Goal: Task Accomplishment & Management: Manage account settings

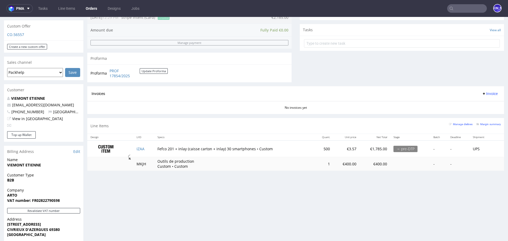
scroll to position [185, 0]
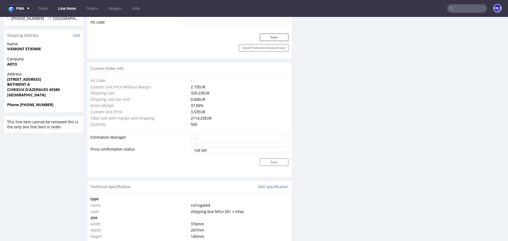
scroll to position [347, 0]
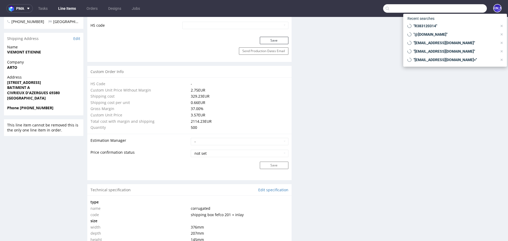
click at [459, 8] on input "text" at bounding box center [435, 8] width 104 height 8
paste input "R827736011"
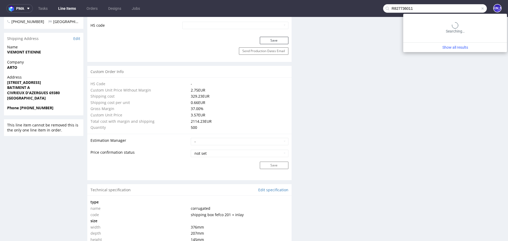
type input "R827736011"
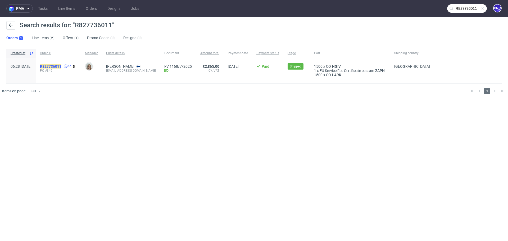
click at [61, 66] on mark "R827736011" at bounding box center [50, 66] width 21 height 4
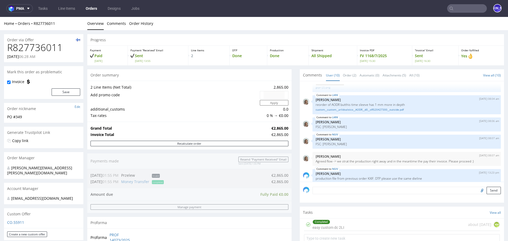
scroll to position [89, 0]
click at [334, 106] on p "reorder of AODR butthis time sleeve has 1 mm more in depth" at bounding box center [407, 106] width 182 height 4
copy p "AODR"
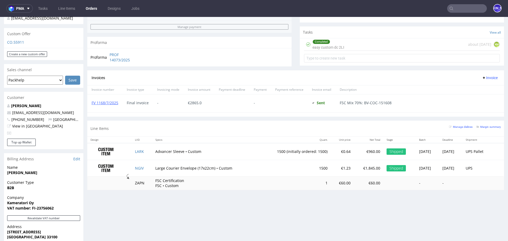
scroll to position [273, 0]
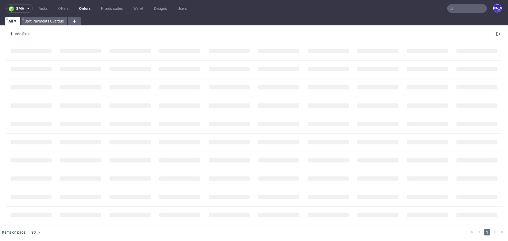
click at [474, 9] on input "text" at bounding box center [467, 8] width 40 height 8
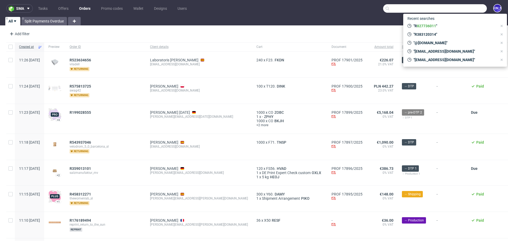
paste input "AODR"
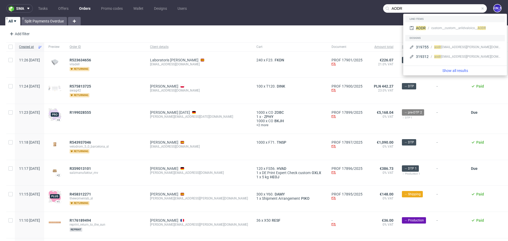
type input "AODR"
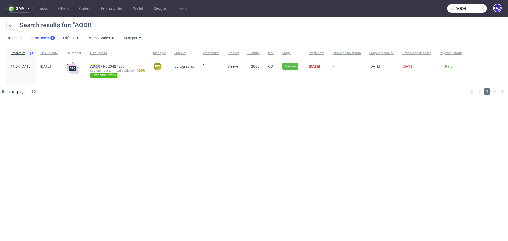
click at [100, 66] on mark "AODR" at bounding box center [95, 66] width 10 height 4
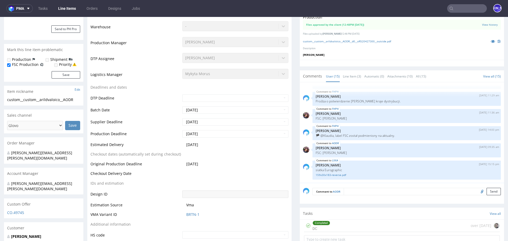
scroll to position [201, 0]
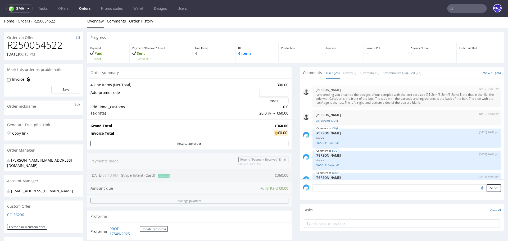
scroll to position [455, 0]
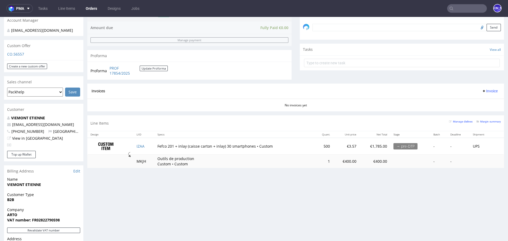
scroll to position [164, 0]
click at [140, 143] on link "IZAA" at bounding box center [141, 145] width 8 height 5
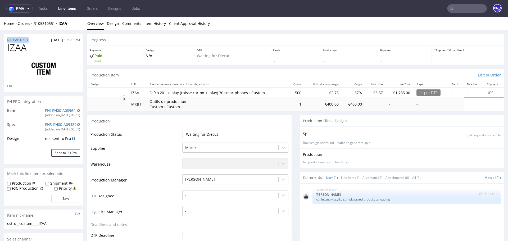
drag, startPoint x: 37, startPoint y: 37, endPoint x: 6, endPoint y: 41, distance: 31.0
click at [6, 41] on div "R105810351 24.08.2025 12:29 PM" at bounding box center [43, 38] width 79 height 8
copy p "R105810351"
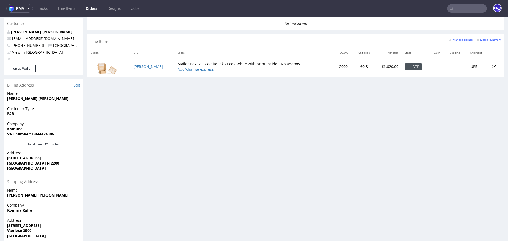
scroll to position [248, 0]
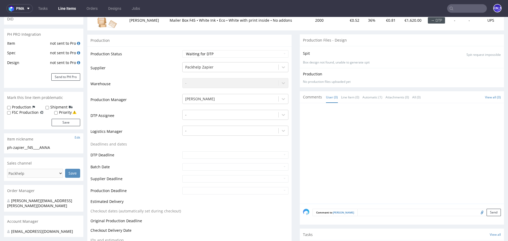
scroll to position [95, 0]
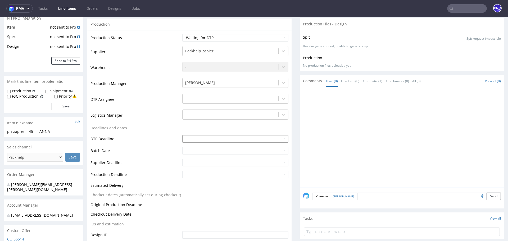
click at [189, 135] on input "text" at bounding box center [235, 138] width 106 height 7
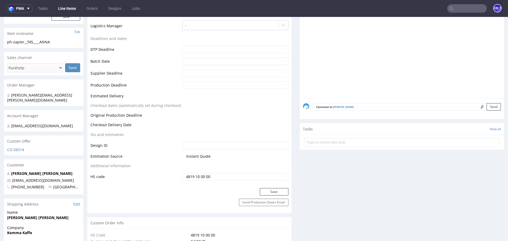
scroll to position [181, 0]
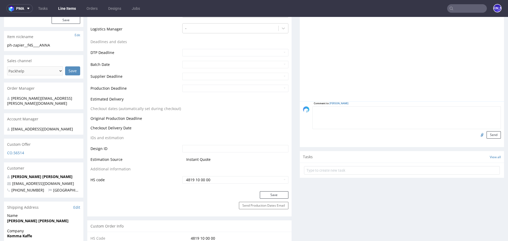
click at [360, 106] on textarea at bounding box center [407, 117] width 189 height 23
type textarea "Z"
type textarea "w"
type textarea "Waiting for artwork from the client"
click at [487, 131] on button "Send" at bounding box center [494, 134] width 14 height 7
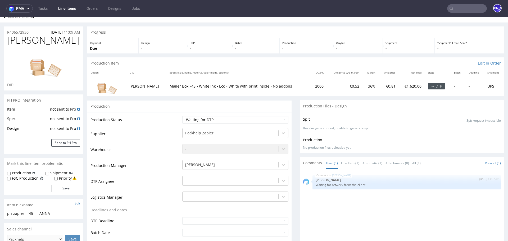
scroll to position [0, 0]
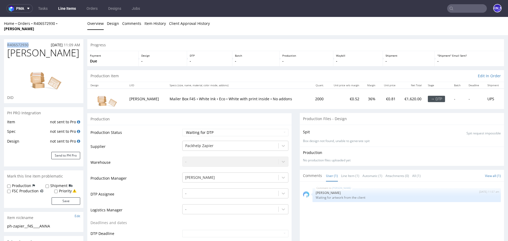
drag, startPoint x: 36, startPoint y: 41, endPoint x: 0, endPoint y: 40, distance: 36.0
copy p "R406572930"
click at [472, 6] on input "text" at bounding box center [467, 8] width 40 height 8
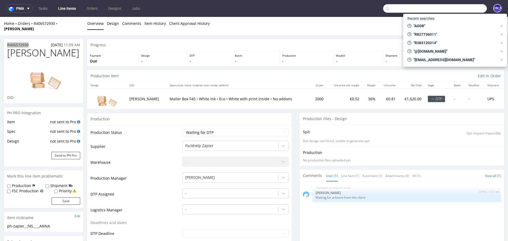
paste input "[PERSON_NAME][EMAIL_ADDRESS][DOMAIN_NAME]"
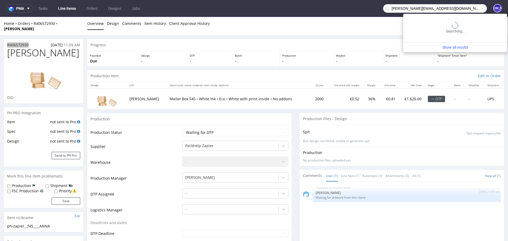
type input "[PERSON_NAME][EMAIL_ADDRESS][DOMAIN_NAME]"
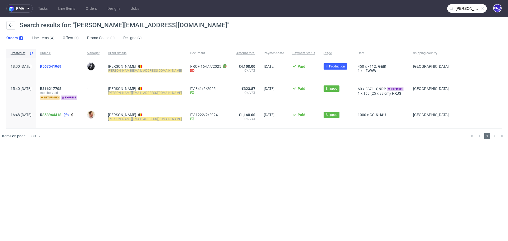
click at [61, 65] on span "R567541969" at bounding box center [50, 66] width 21 height 4
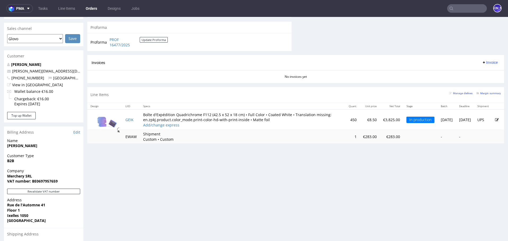
scroll to position [236, 0]
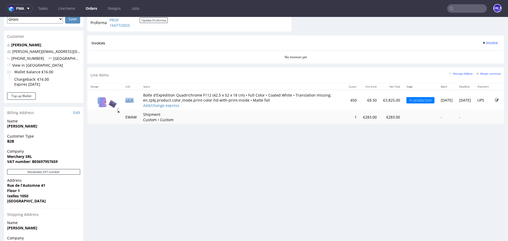
click at [128, 100] on link "GEIK" at bounding box center [130, 100] width 8 height 5
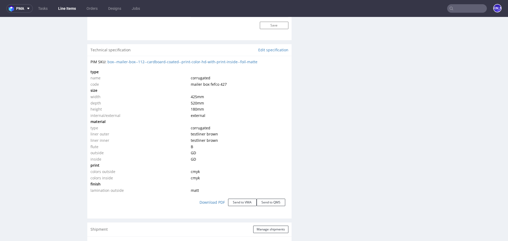
scroll to position [502, 0]
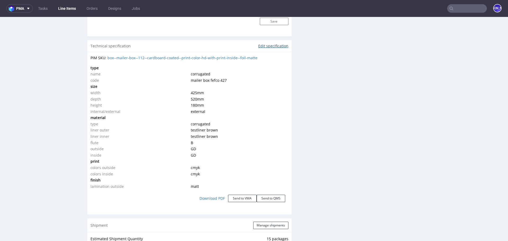
click at [272, 46] on link "Edit specification" at bounding box center [273, 45] width 30 height 5
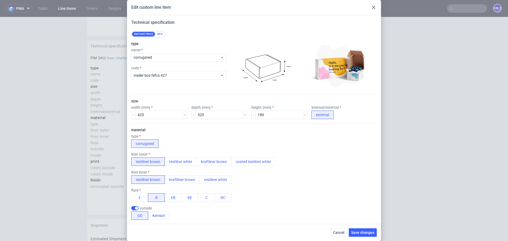
scroll to position [259, 0]
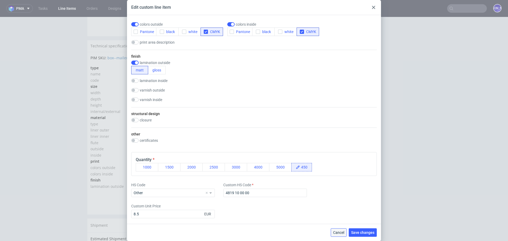
click at [340, 234] on span "Cancel" at bounding box center [338, 233] width 11 height 4
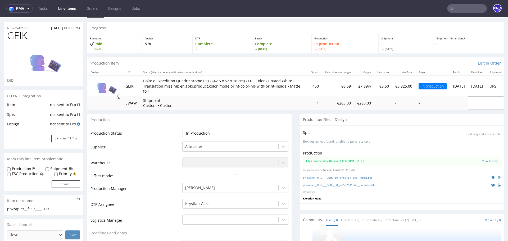
scroll to position [14, 0]
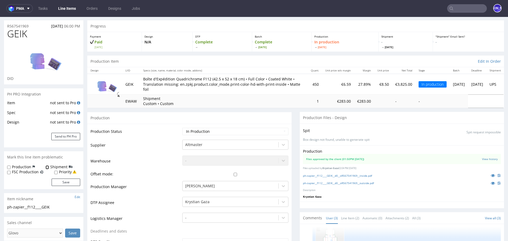
click at [46, 167] on input "Shipment" at bounding box center [47, 167] width 3 height 4
checkbox input "true"
click at [63, 185] on button "Save" at bounding box center [66, 182] width 29 height 7
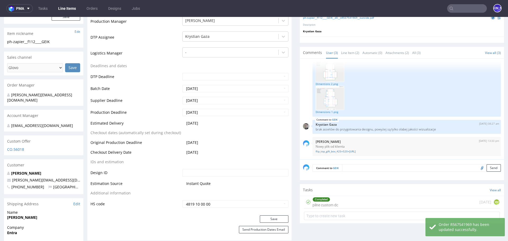
scroll to position [183, 0]
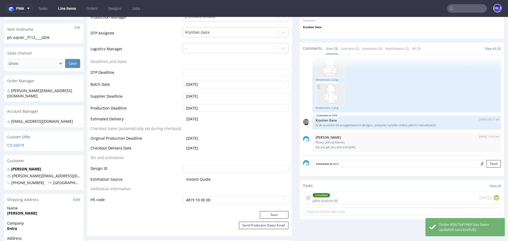
click at [353, 162] on textarea at bounding box center [421, 163] width 159 height 7
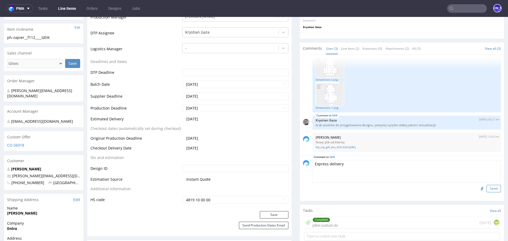
type textarea "Express delivery"
click at [490, 188] on button "Send" at bounding box center [494, 188] width 14 height 7
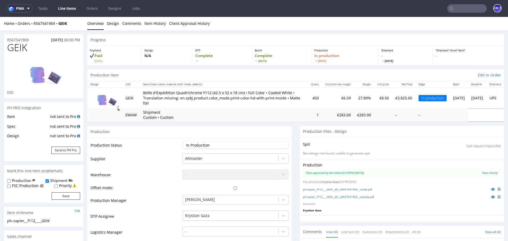
scroll to position [101, 0]
click at [66, 198] on button "Save" at bounding box center [66, 195] width 29 height 7
